Goal: Task Accomplishment & Management: Use online tool/utility

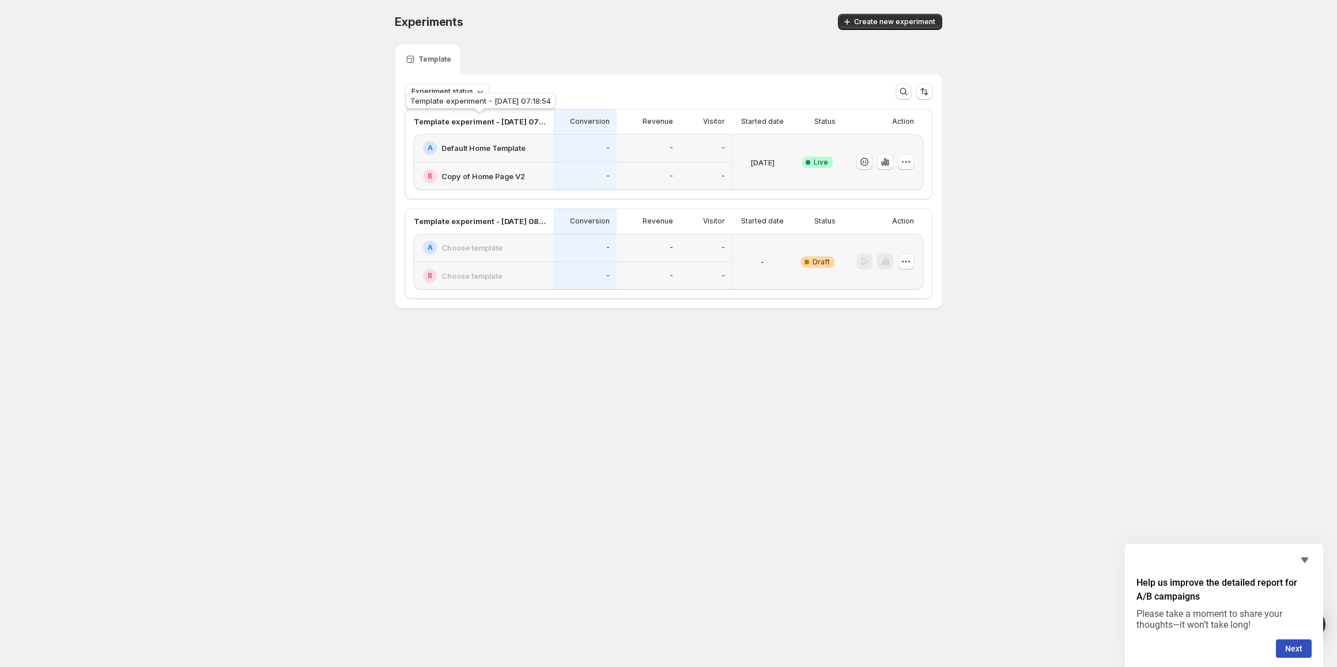
click at [455, 126] on p "Template experiment - [DATE] 07:18:54" at bounding box center [480, 122] width 133 height 12
click at [460, 167] on div "B Copy of Home Page V2" at bounding box center [483, 176] width 139 height 28
